Goal: Task Accomplishment & Management: Manage account settings

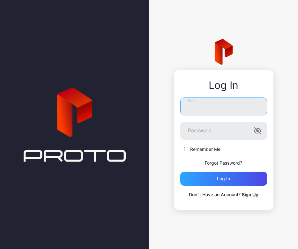
type input "**********"
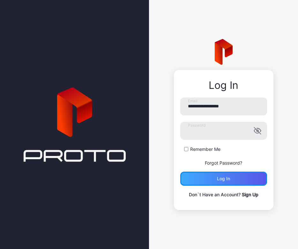
click at [239, 179] on div "Log in" at bounding box center [223, 179] width 87 height 14
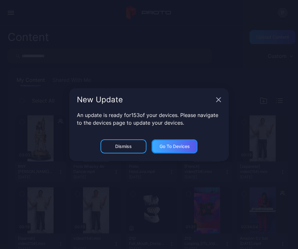
click at [173, 146] on div "Go to devices" at bounding box center [175, 146] width 30 height 5
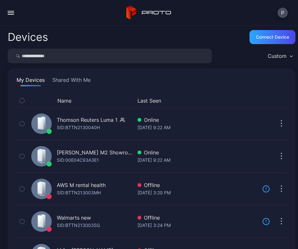
click at [51, 54] on input "search" at bounding box center [110, 56] width 204 height 15
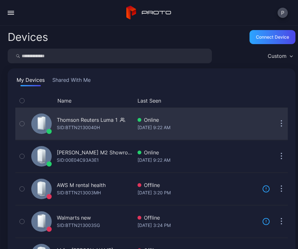
click at [67, 123] on div "Thomson Reuters Luma 1" at bounding box center [87, 120] width 61 height 8
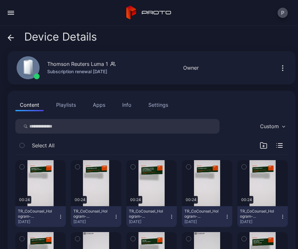
click at [66, 106] on button "Playlists" at bounding box center [66, 104] width 29 height 13
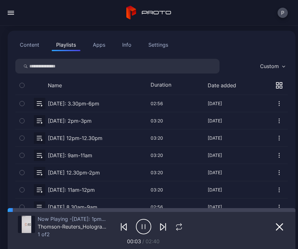
scroll to position [72, 0]
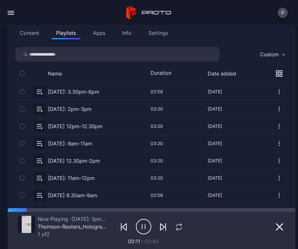
click at [276, 91] on icon "button" at bounding box center [279, 91] width 6 height 6
click at [228, 33] on div "Content Playlists Apps Info Settings" at bounding box center [151, 33] width 273 height 13
drag, startPoint x: 160, startPoint y: 35, endPoint x: 189, endPoint y: 37, distance: 29.1
click at [189, 37] on div "Content Playlists Apps Info Settings" at bounding box center [151, 33] width 273 height 13
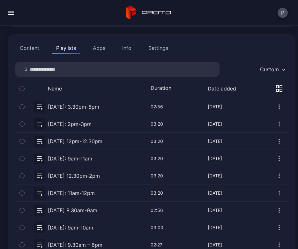
scroll to position [0, 0]
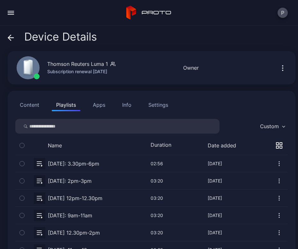
click at [9, 36] on icon at bounding box center [9, 37] width 3 height 5
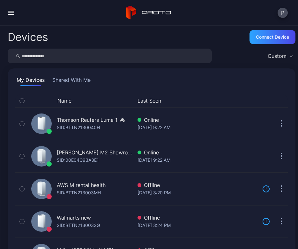
click at [11, 13] on div "button" at bounding box center [11, 12] width 6 height 1
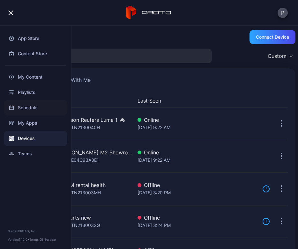
click at [24, 107] on div "Schedule" at bounding box center [36, 107] width 64 height 15
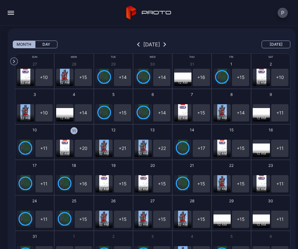
scroll to position [21, 0]
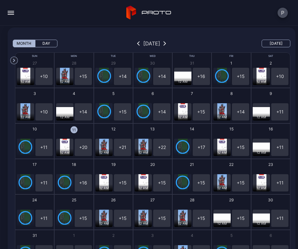
click at [83, 129] on button "11 12 AM + 20 + 21" at bounding box center [73, 140] width 39 height 35
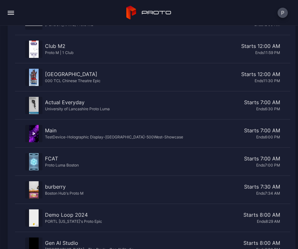
scroll to position [0, 0]
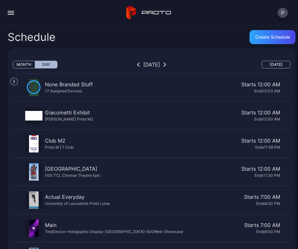
click at [166, 65] on icon "button" at bounding box center [165, 65] width 2 height 4
click at [166, 65] on icon "button" at bounding box center [165, 64] width 3 height 5
click at [138, 64] on icon "button" at bounding box center [139, 65] width 2 height 4
click at [137, 62] on icon "button" at bounding box center [138, 64] width 3 height 5
click at [9, 13] on button "button" at bounding box center [10, 12] width 13 height 13
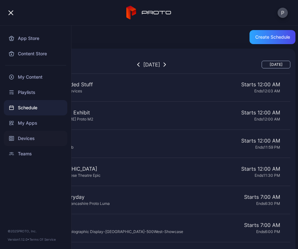
click at [24, 139] on div "Devices" at bounding box center [36, 138] width 64 height 15
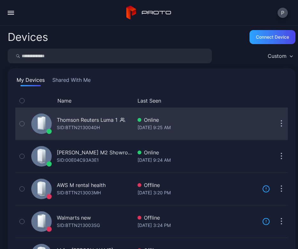
click at [105, 121] on div "Thomson Reuters Luma 1" at bounding box center [87, 120] width 61 height 8
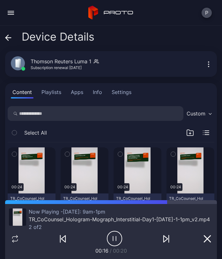
click at [209, 64] on icon "button" at bounding box center [209, 64] width 1 height 1
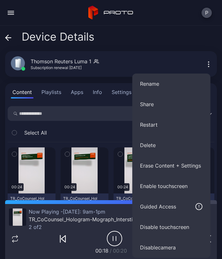
click at [163, 40] on div "Device Details" at bounding box center [111, 38] width 212 height 15
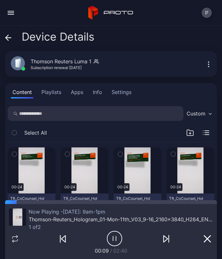
click at [205, 61] on icon "button" at bounding box center [209, 64] width 8 height 8
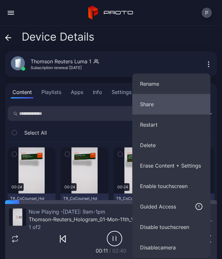
click at [153, 105] on button "Share" at bounding box center [172, 104] width 78 height 20
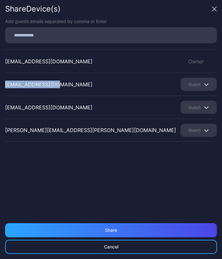
drag, startPoint x: 5, startPoint y: 84, endPoint x: 60, endPoint y: 81, distance: 54.7
click at [60, 81] on div "jpowell@tmpb2b.com Guest" at bounding box center [111, 83] width 212 height 23
copy div "jpowell@tmpb2b.com"
click at [167, 11] on div "Share Device (s)" at bounding box center [107, 9] width 204 height 8
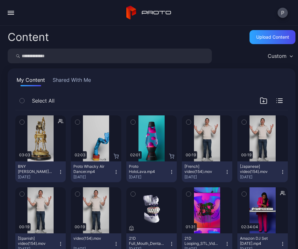
click at [9, 14] on div "button" at bounding box center [11, 14] width 6 height 1
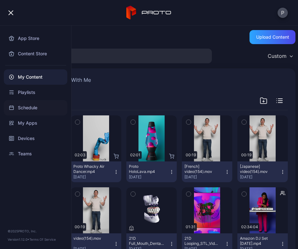
click at [26, 109] on div "Schedule" at bounding box center [36, 107] width 64 height 15
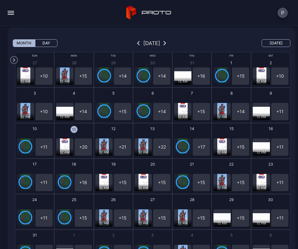
scroll to position [22, 0]
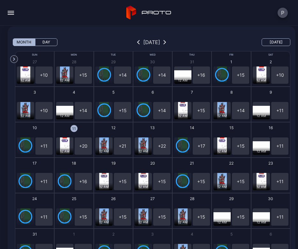
click at [87, 126] on button "11 12 AM + 20 + 21" at bounding box center [73, 139] width 39 height 35
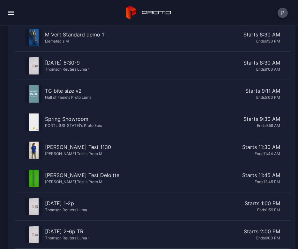
scroll to position [386, 0]
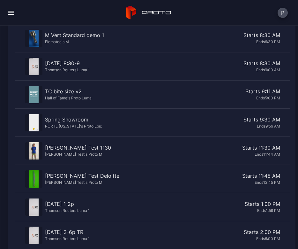
click at [113, 60] on div "Starts 8:30 AM" at bounding box center [187, 63] width 188 height 8
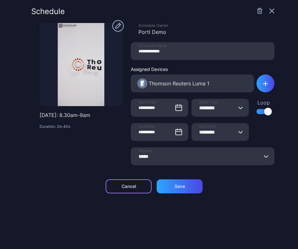
click at [141, 189] on div "Cancel" at bounding box center [129, 186] width 46 height 14
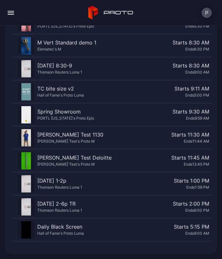
scroll to position [323, 0]
